Goal: Navigation & Orientation: Go to known website

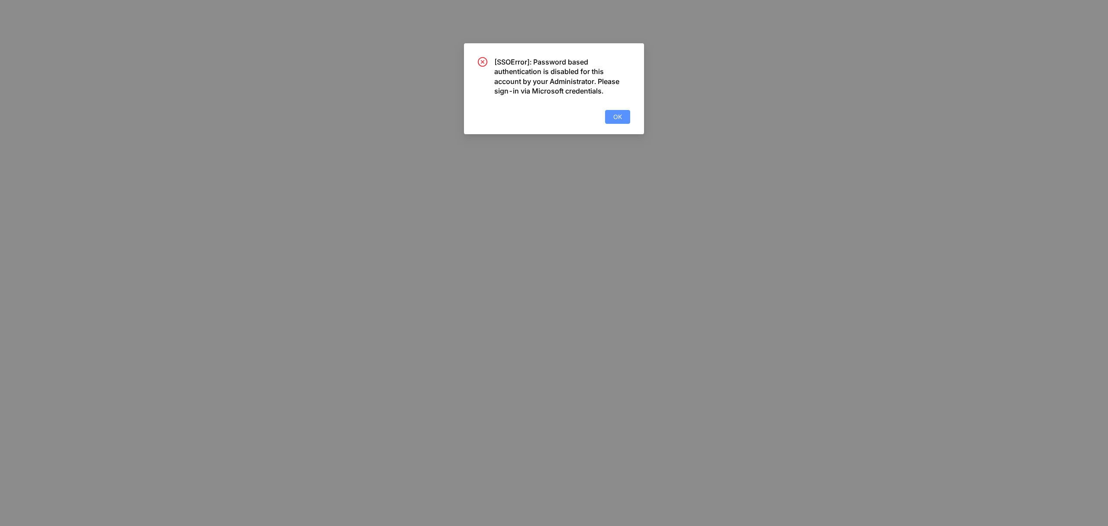
click at [622, 118] on button "OK" at bounding box center [617, 117] width 25 height 14
